Goal: Find specific page/section: Find specific page/section

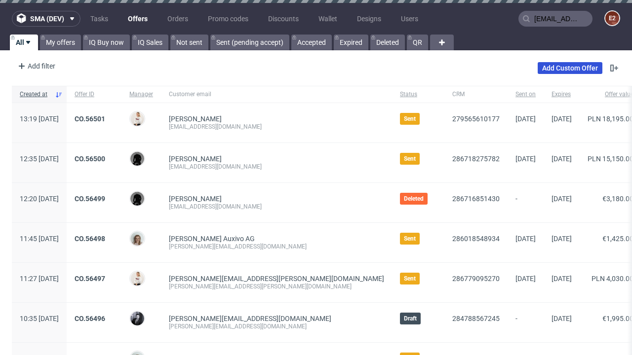
type input "[EMAIL_ADDRESS][DOMAIN_NAME]"
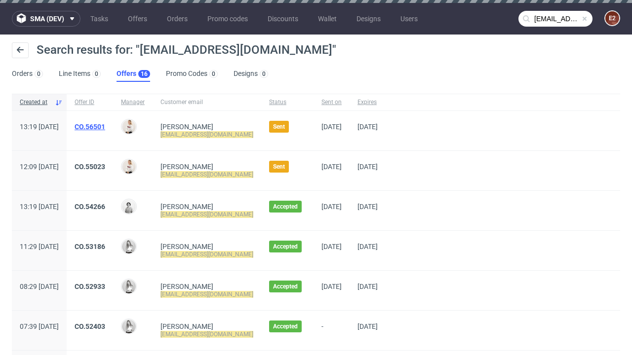
click at [133, 74] on link "Offers 16" at bounding box center [134, 74] width 34 height 16
click at [105, 127] on link "CO.56501" at bounding box center [90, 127] width 31 height 8
